Goal: Information Seeking & Learning: Check status

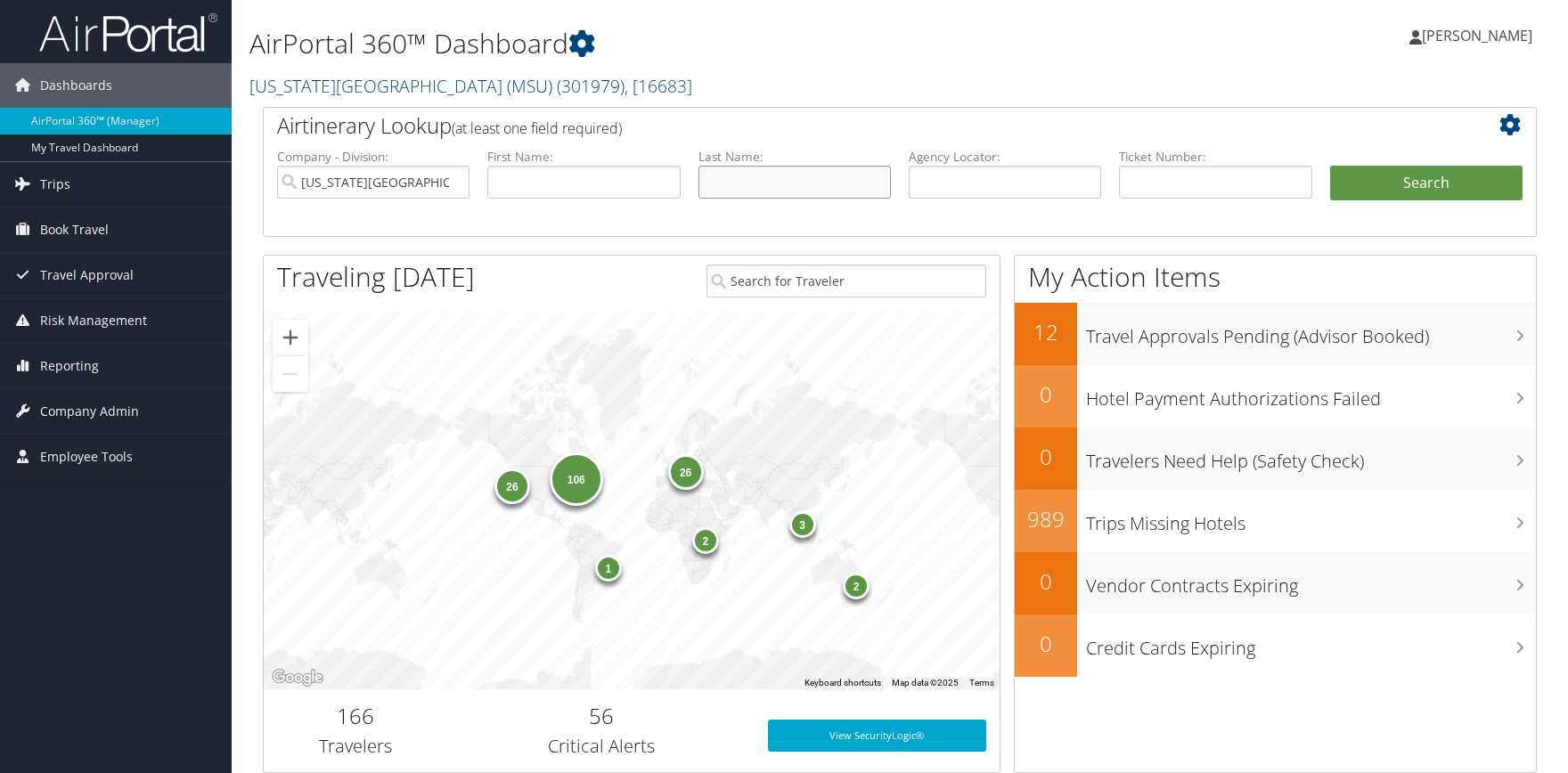
click at [719, 181] on input "text" at bounding box center [794, 182] width 192 height 33
type input "[PERSON_NAME]"
click at [1330, 166] on button "Search" at bounding box center [1425, 184] width 192 height 36
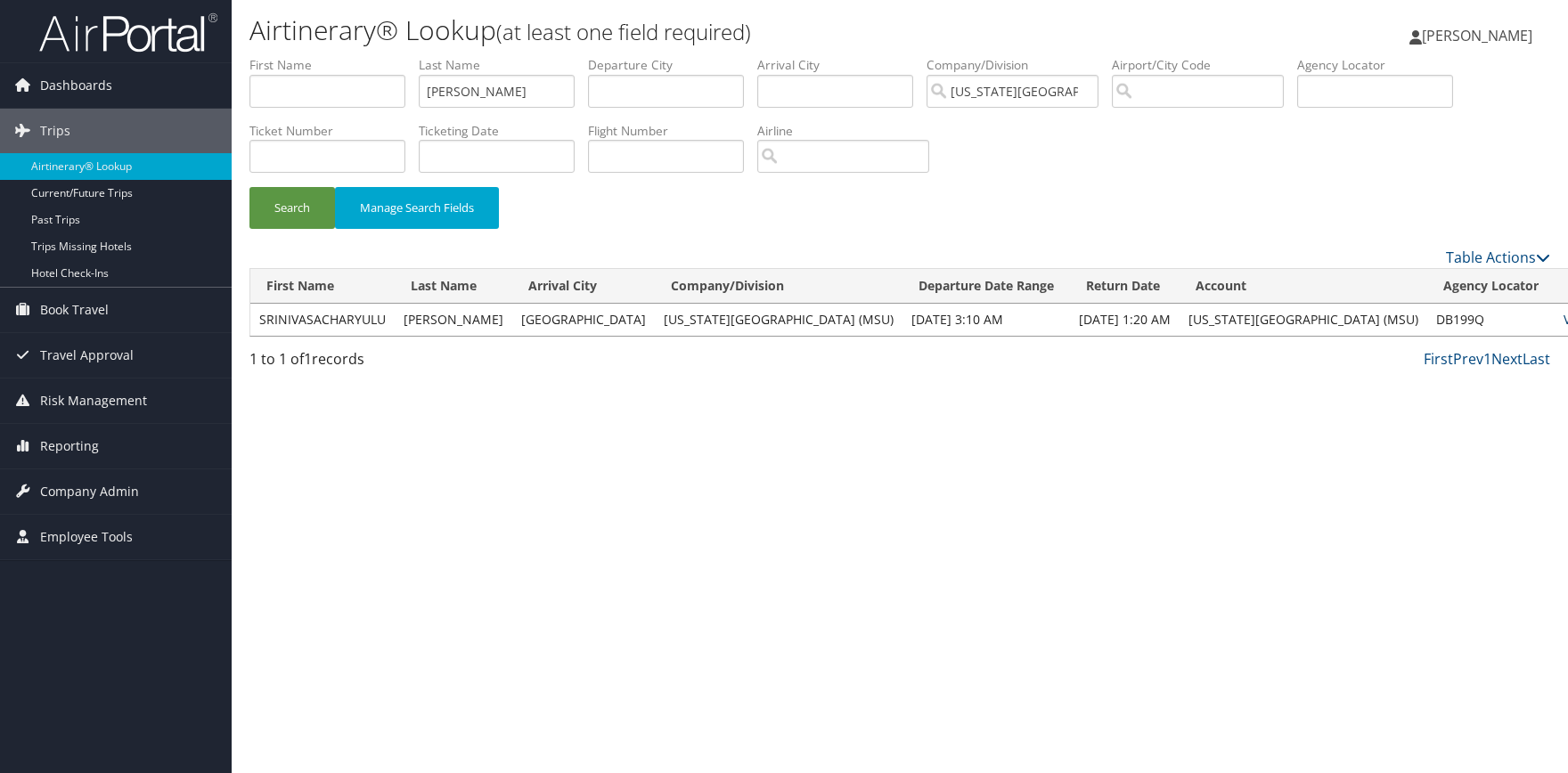
click at [1563, 322] on link "View" at bounding box center [1577, 319] width 27 height 17
drag, startPoint x: 540, startPoint y: 90, endPoint x: 102, endPoint y: 70, distance: 438.5
click at [418, 75] on input "[PERSON_NAME]" at bounding box center [496, 91] width 156 height 33
type input "r"
type input "carter"
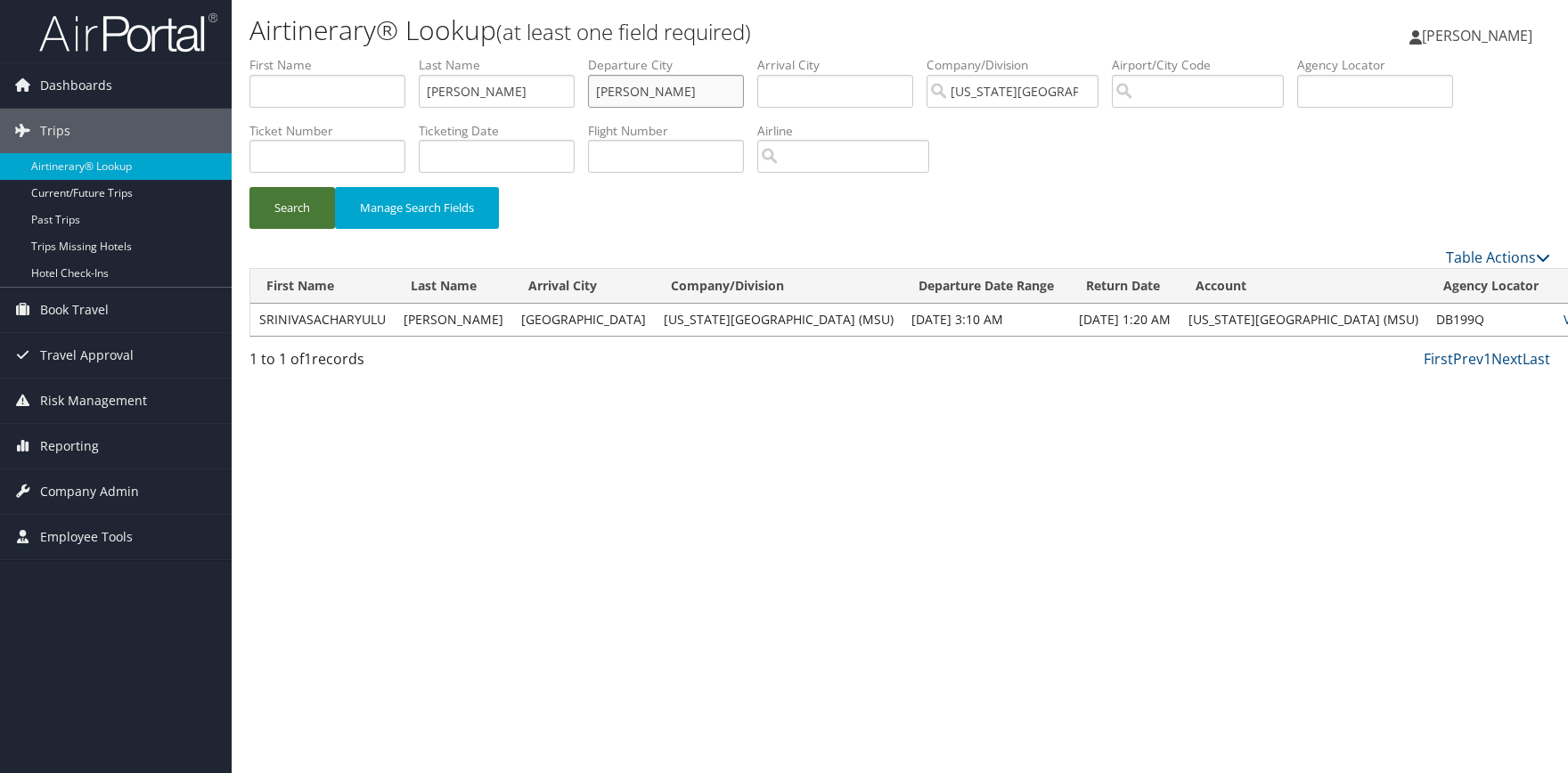
type input "rebecca"
click at [284, 194] on button "Search" at bounding box center [292, 208] width 85 height 42
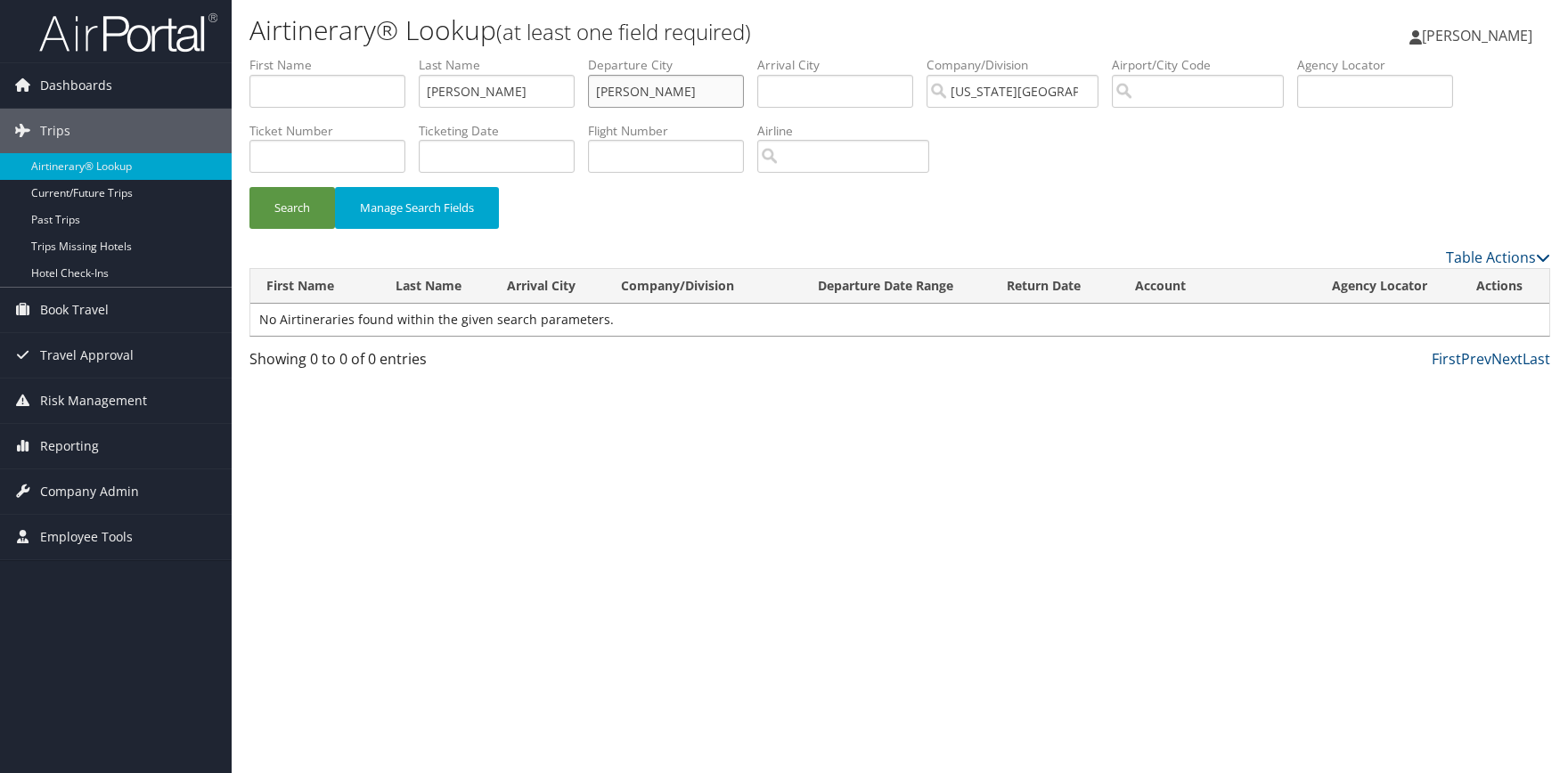
drag, startPoint x: 693, startPoint y: 89, endPoint x: 554, endPoint y: 96, distance: 139.2
click at [588, 96] on input "rebecca" at bounding box center [665, 91] width 156 height 33
click at [250, 187] on button "Search" at bounding box center [292, 208] width 85 height 42
